Goal: Task Accomplishment & Management: Use online tool/utility

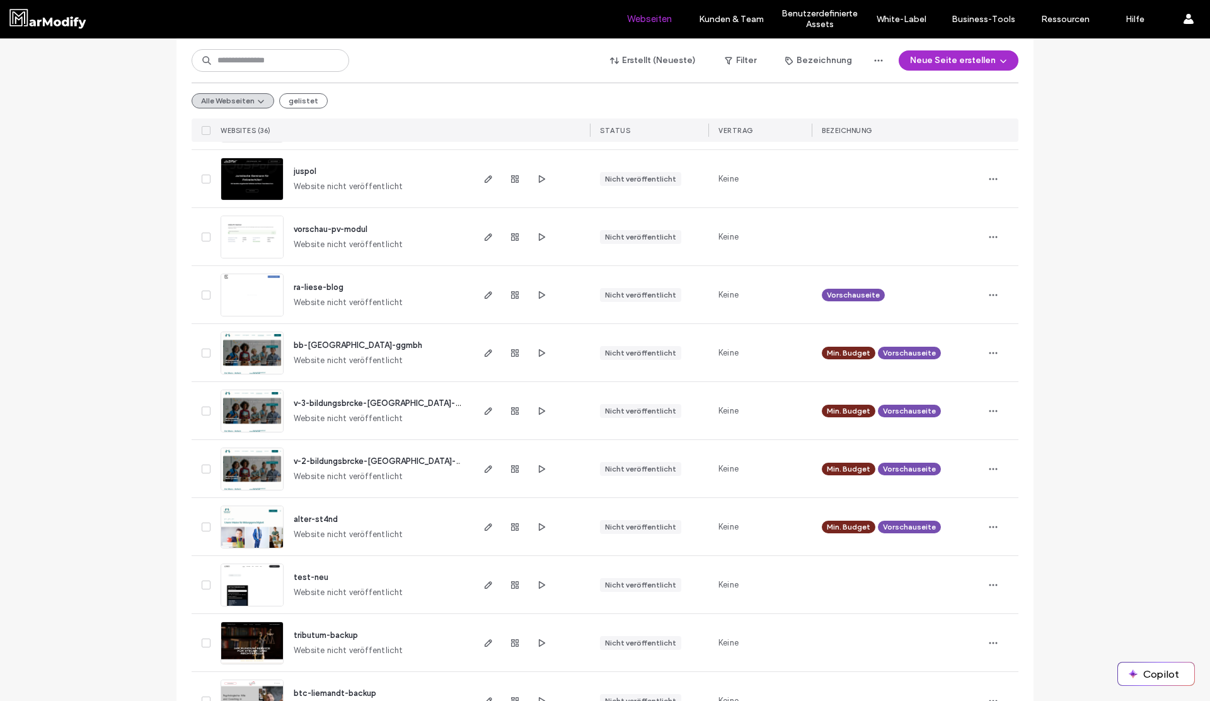
scroll to position [313, 0]
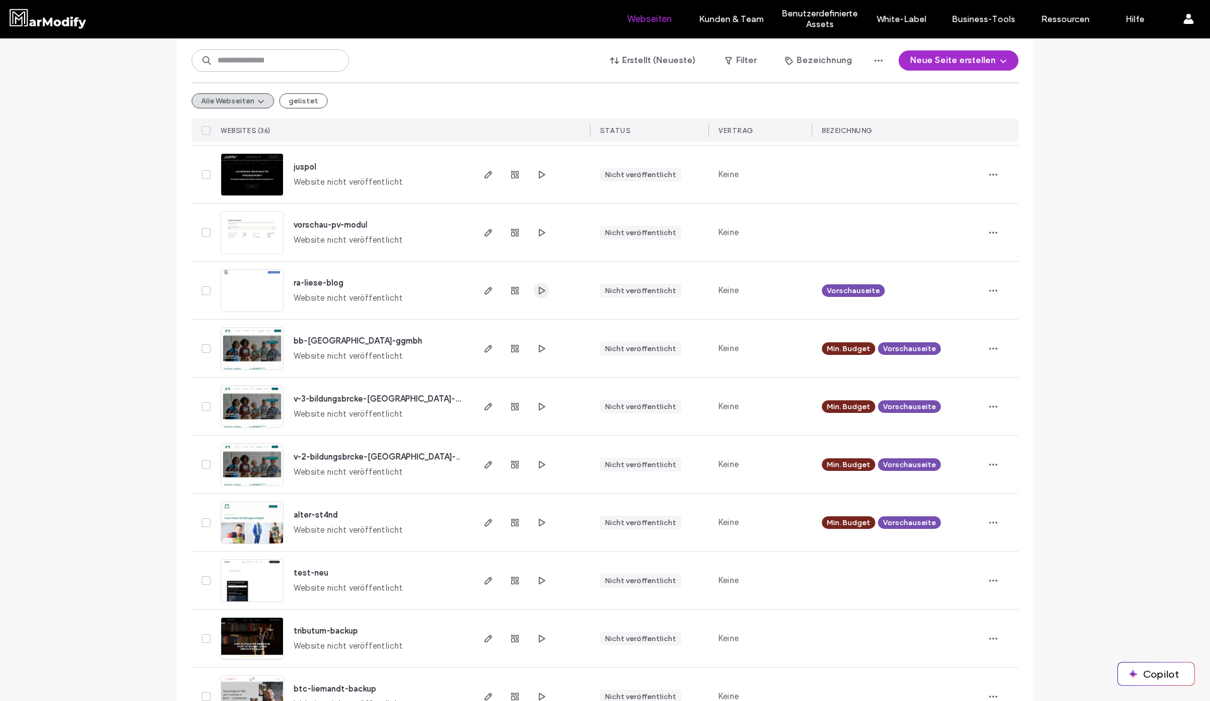
click at [539, 287] on use "button" at bounding box center [542, 290] width 6 height 8
click at [320, 285] on span "ra-liese-blog" at bounding box center [319, 282] width 50 height 9
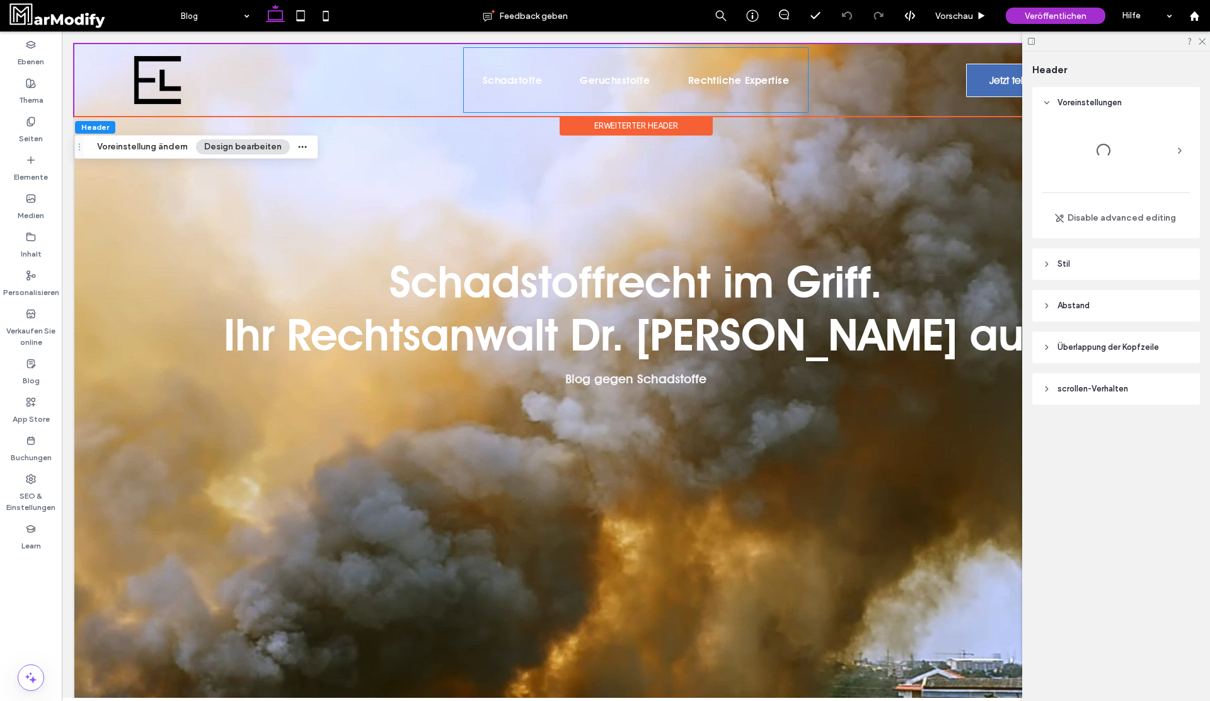
click at [748, 86] on span "Rechtliche Expertise" at bounding box center [738, 80] width 101 height 18
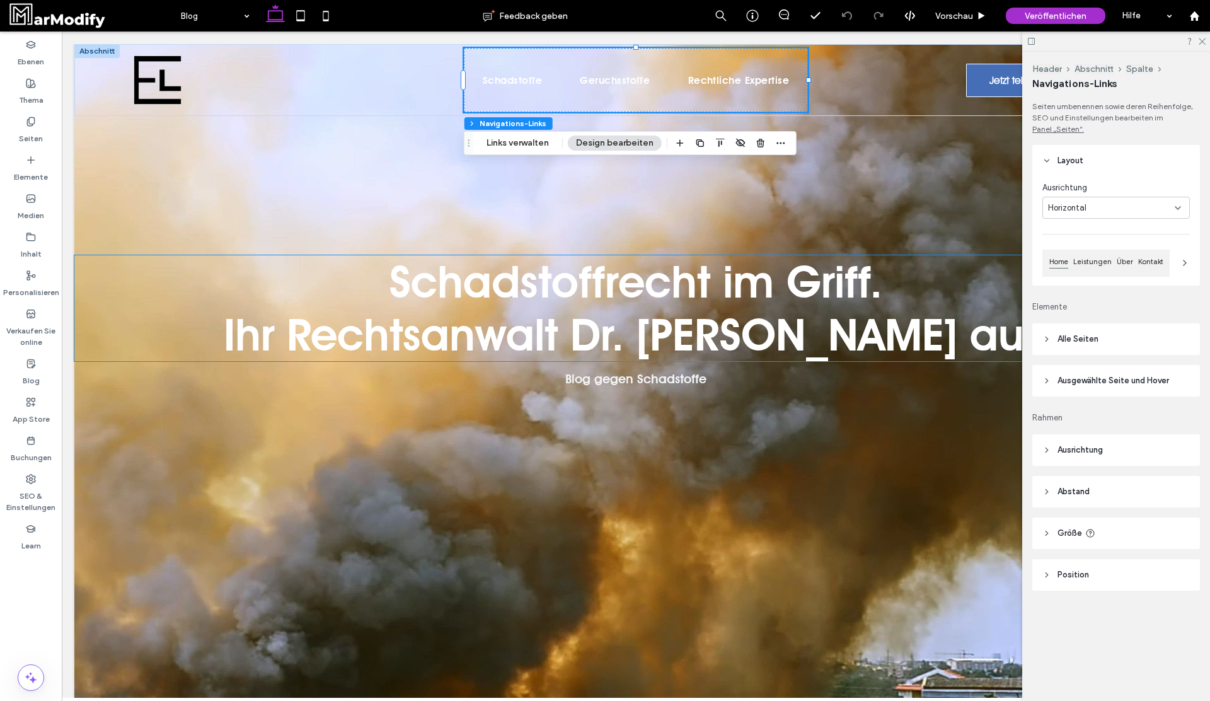
click at [629, 360] on span "Ihr Rechtsanwalt Dr. Liese klärt auf." at bounding box center [636, 334] width 825 height 53
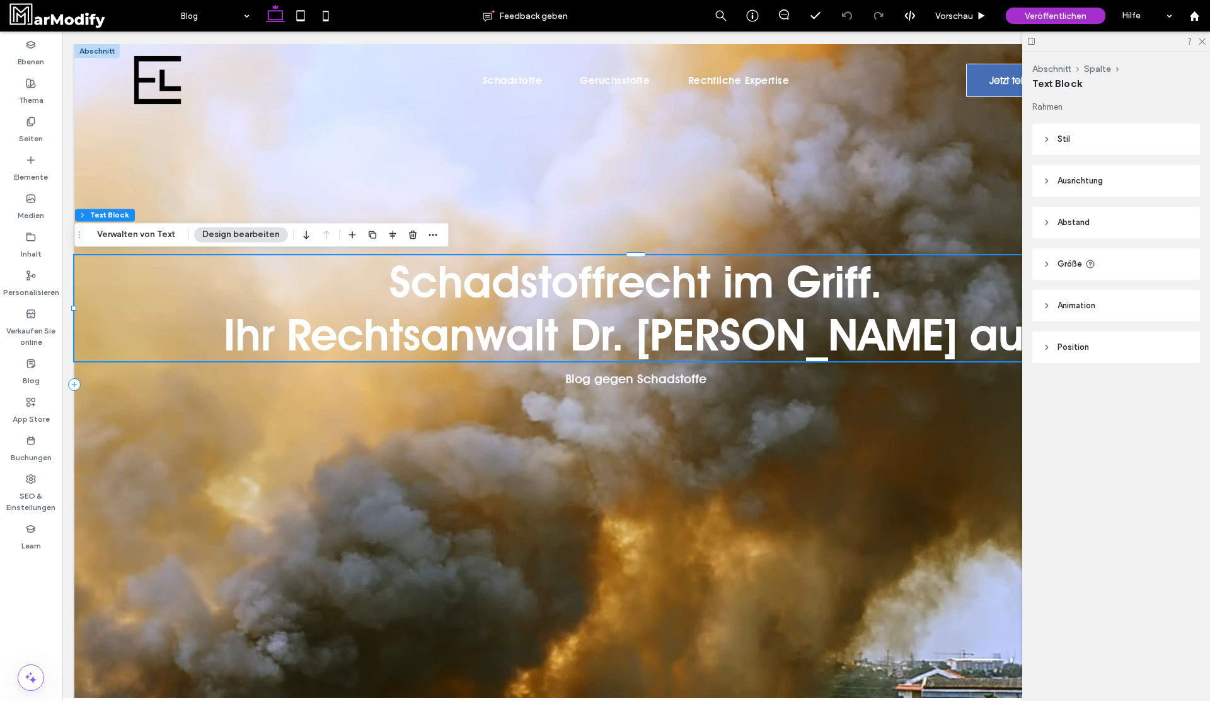
click at [642, 317] on span "Ihr Rechtsanwalt Dr. Liese klärt auf." at bounding box center [636, 334] width 825 height 53
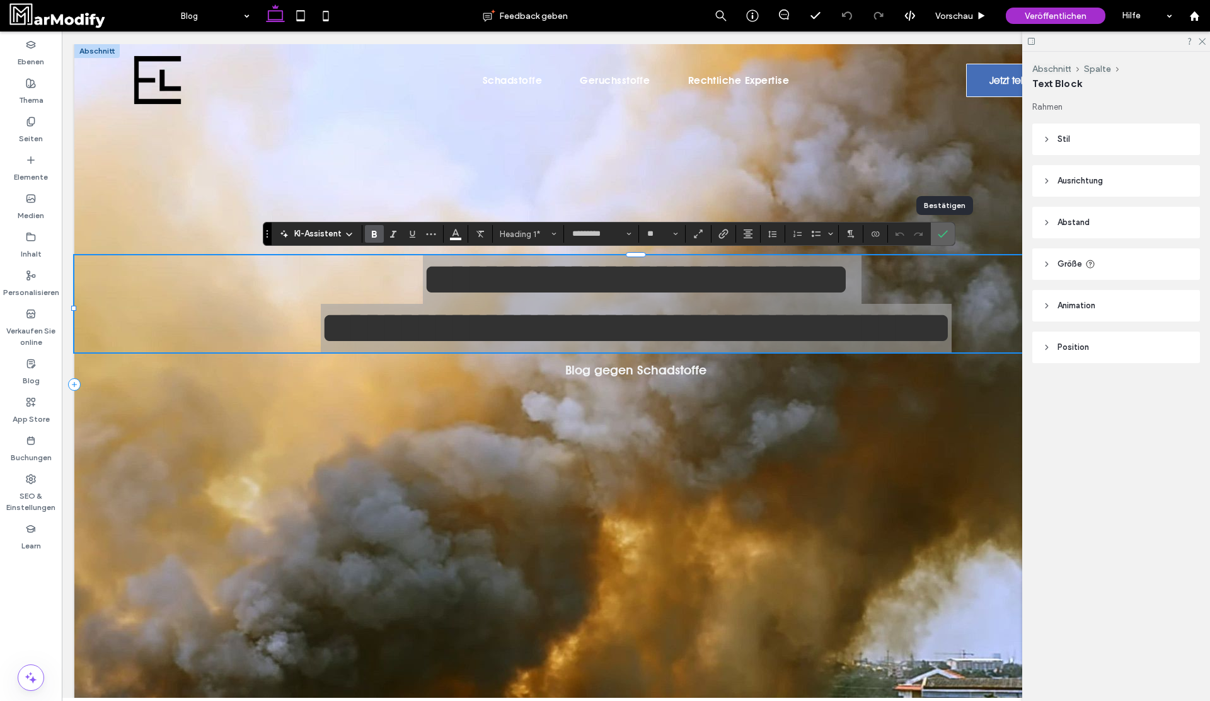
click at [942, 233] on icon "Bestätigen" at bounding box center [943, 234] width 10 height 10
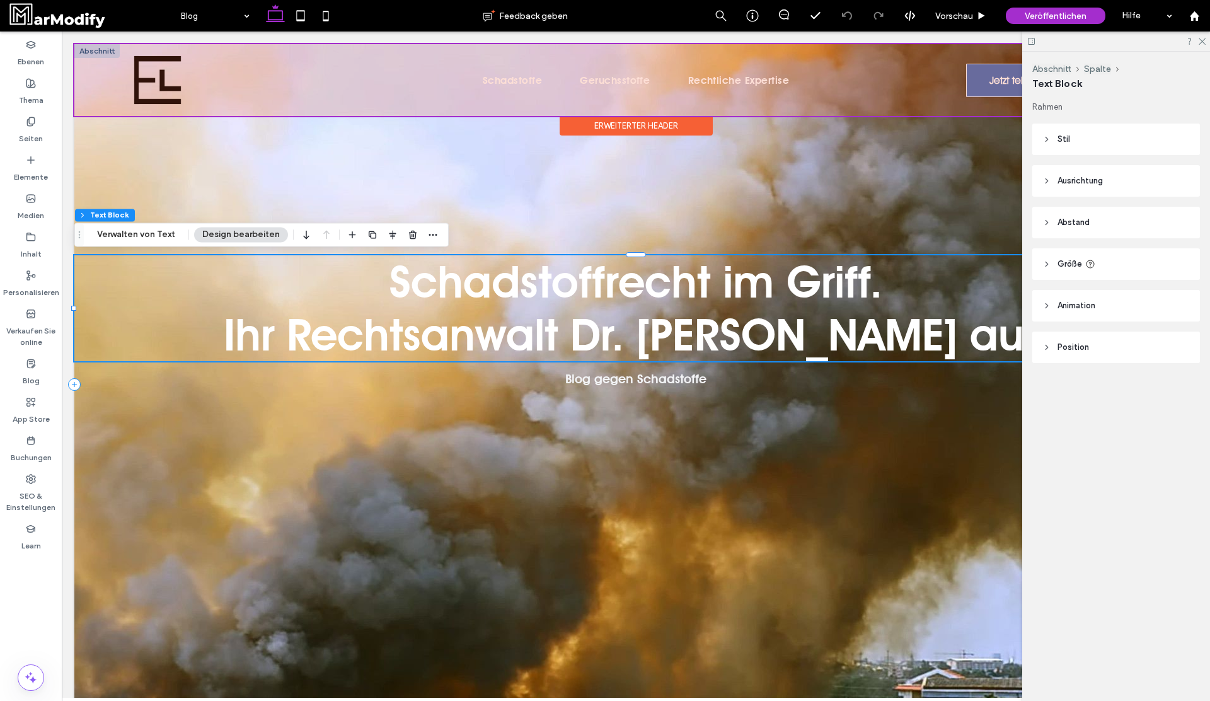
click at [667, 64] on div at bounding box center [635, 80] width 1123 height 72
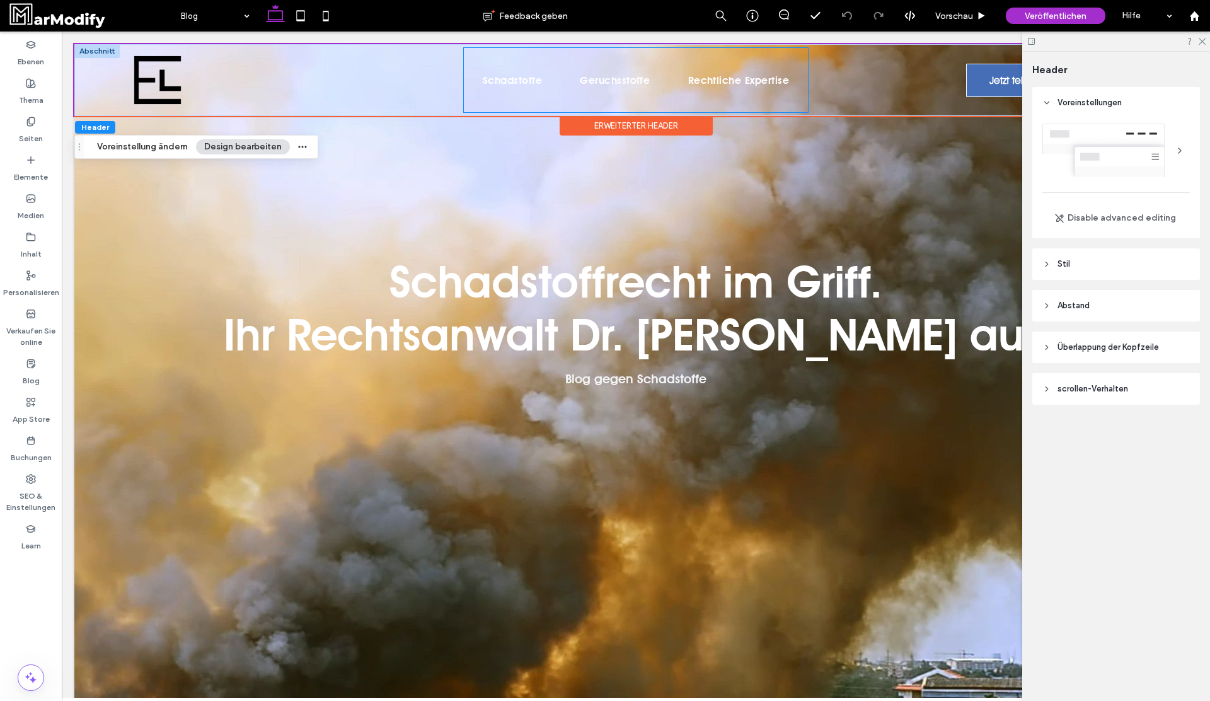
click at [666, 76] on ul "Schadstoffe Geruchsstoffe Rechtliche Expertise" at bounding box center [636, 80] width 344 height 64
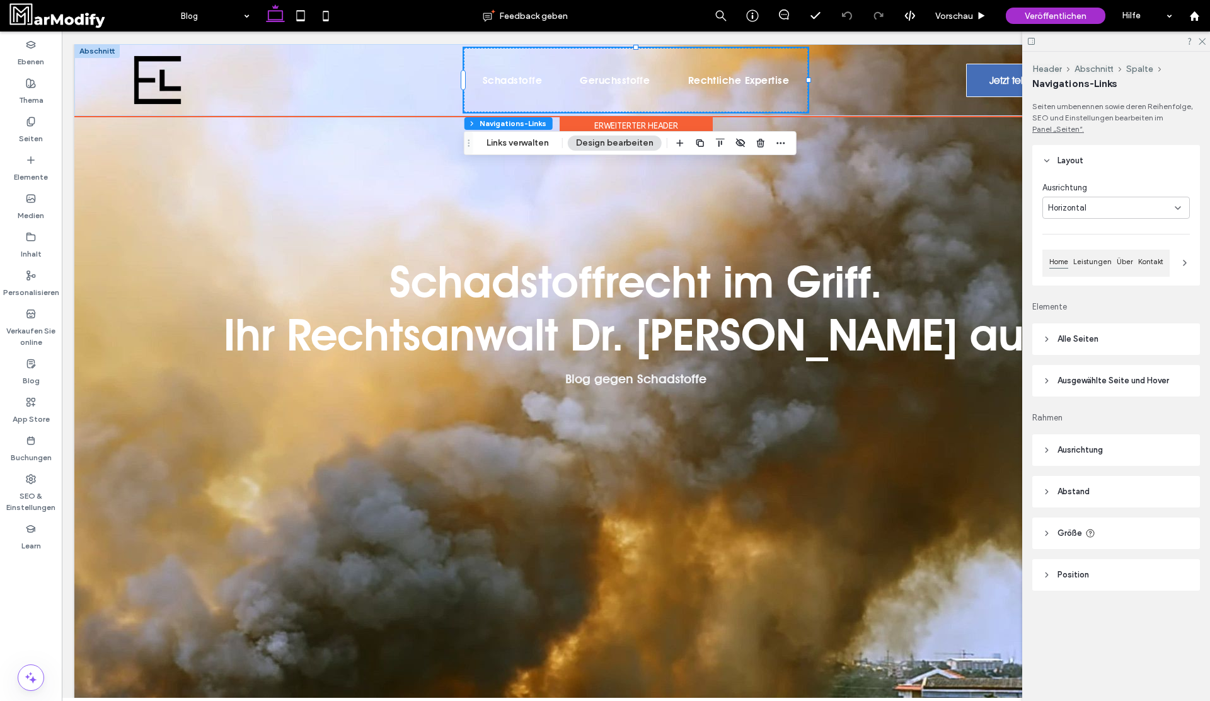
click at [666, 76] on ul "Schadstoffe Geruchsstoffe Rechtliche Expertise" at bounding box center [636, 80] width 344 height 64
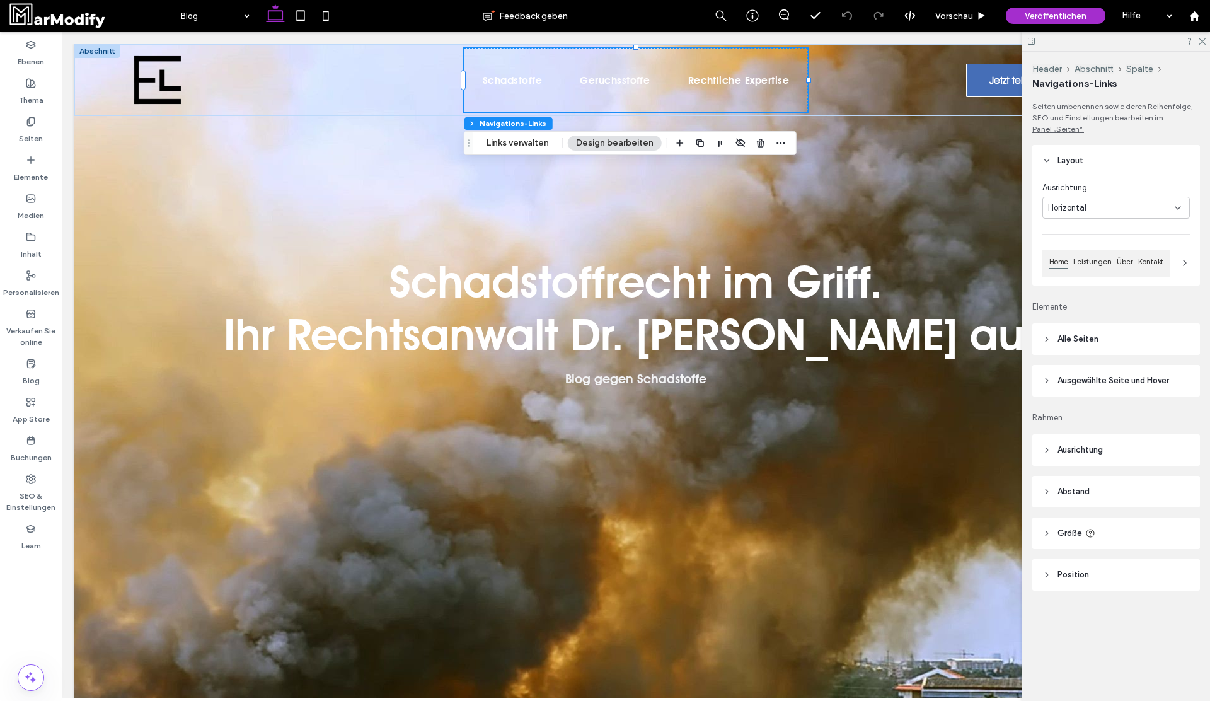
click at [1091, 328] on header "Alle Seiten" at bounding box center [1117, 339] width 168 height 32
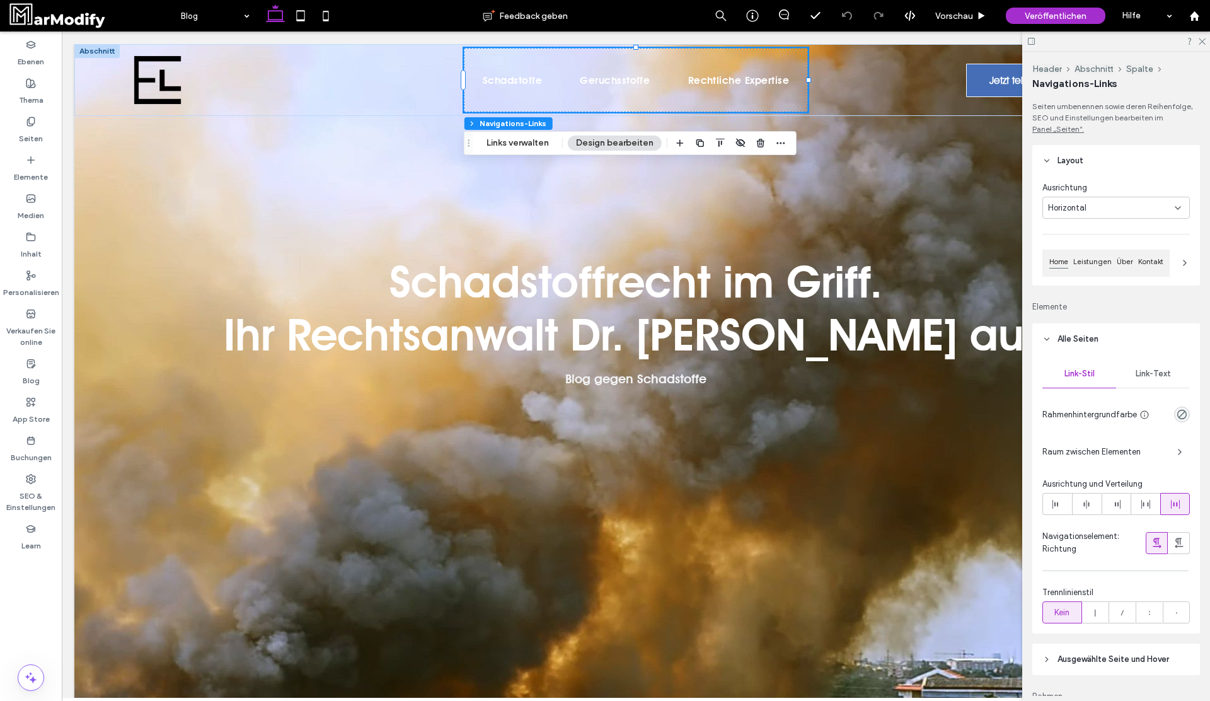
click at [1155, 383] on div "Link-Text" at bounding box center [1153, 374] width 74 height 28
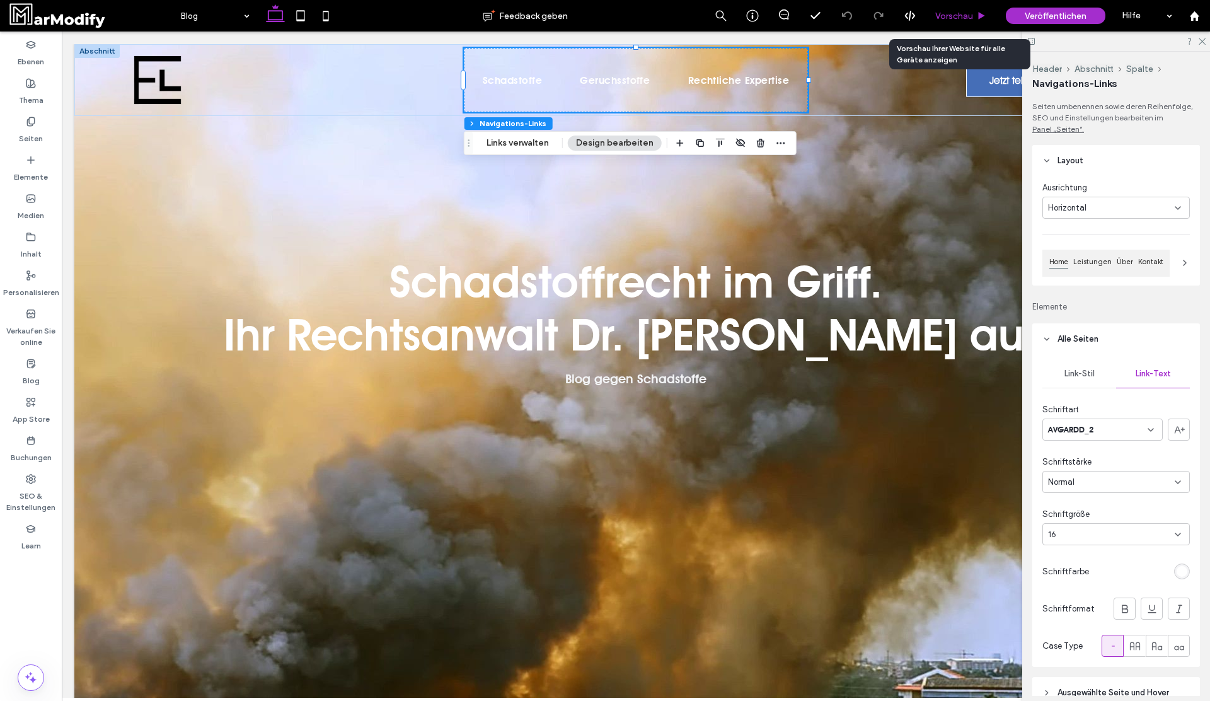
click at [962, 16] on span "Vorschau" at bounding box center [954, 16] width 38 height 11
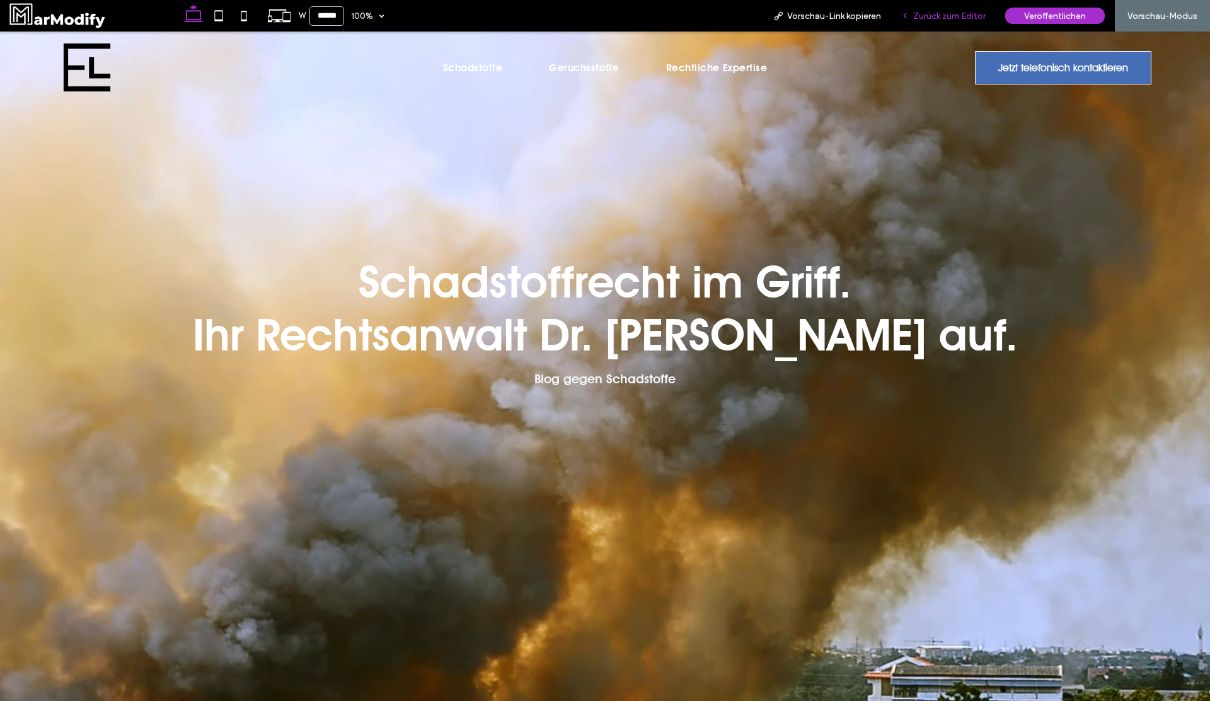
click at [944, 25] on div "Zurück zum Editor" at bounding box center [943, 16] width 105 height 32
click at [941, 12] on span "Zurück zum Editor" at bounding box center [949, 16] width 72 height 11
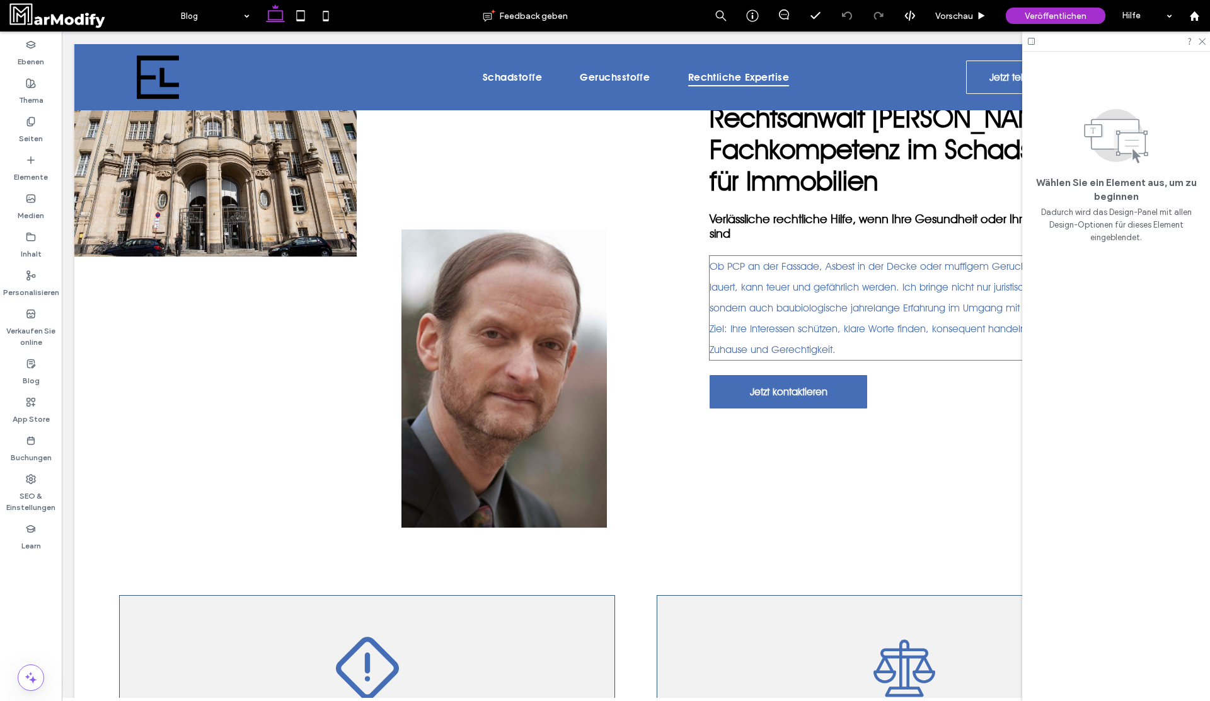
scroll to position [688, 0]
